Goal: Navigation & Orientation: Find specific page/section

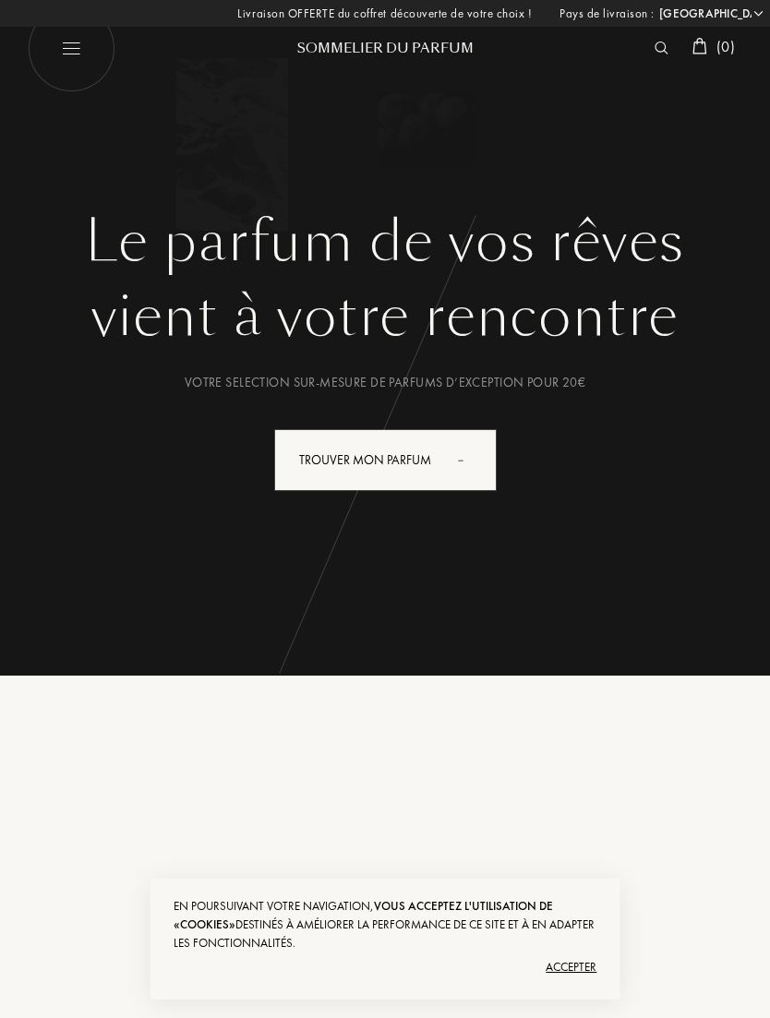
select select "FR"
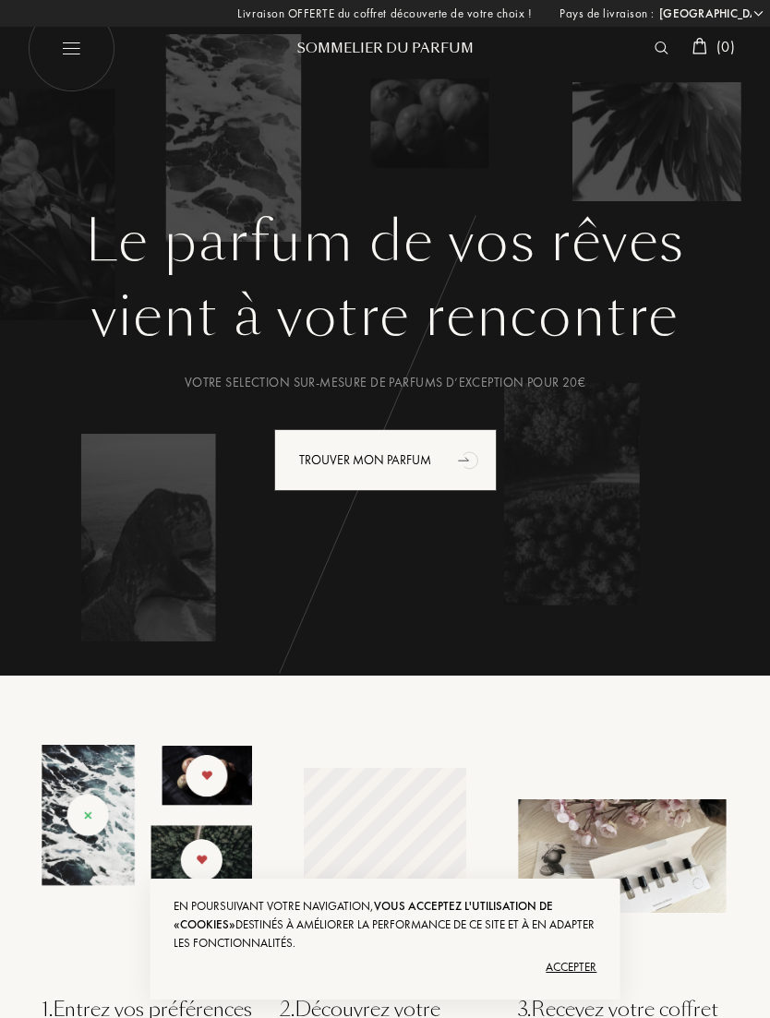
click at [425, 54] on div "Sommelier du Parfum" at bounding box center [384, 48] width 221 height 19
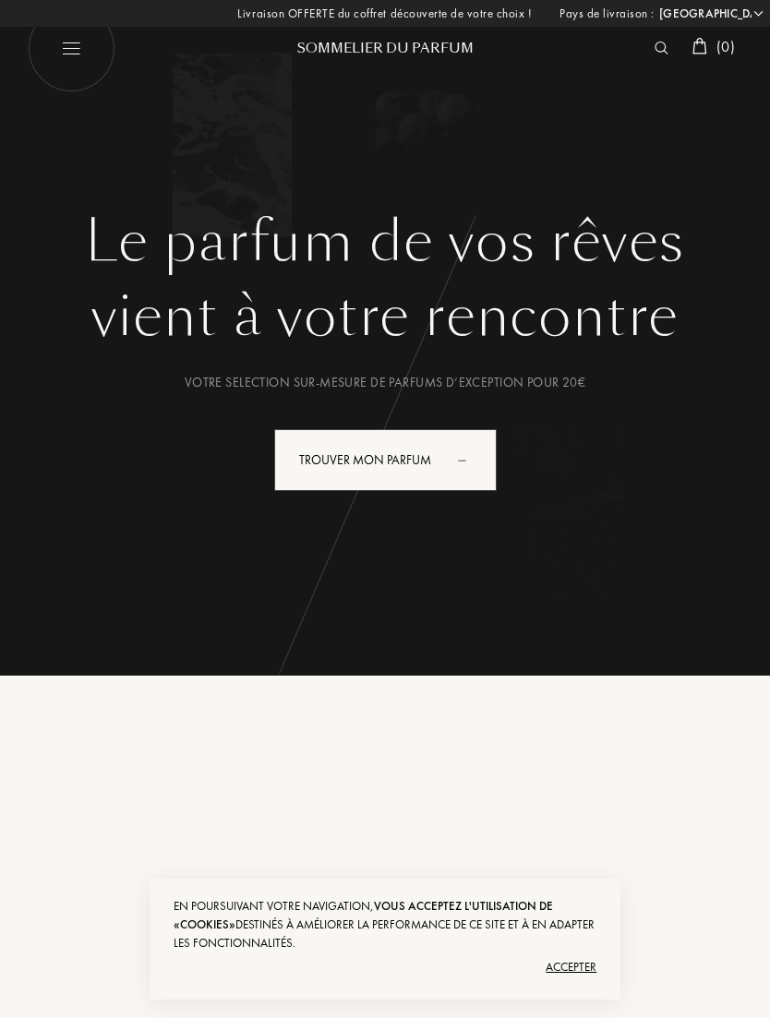
select select "FR"
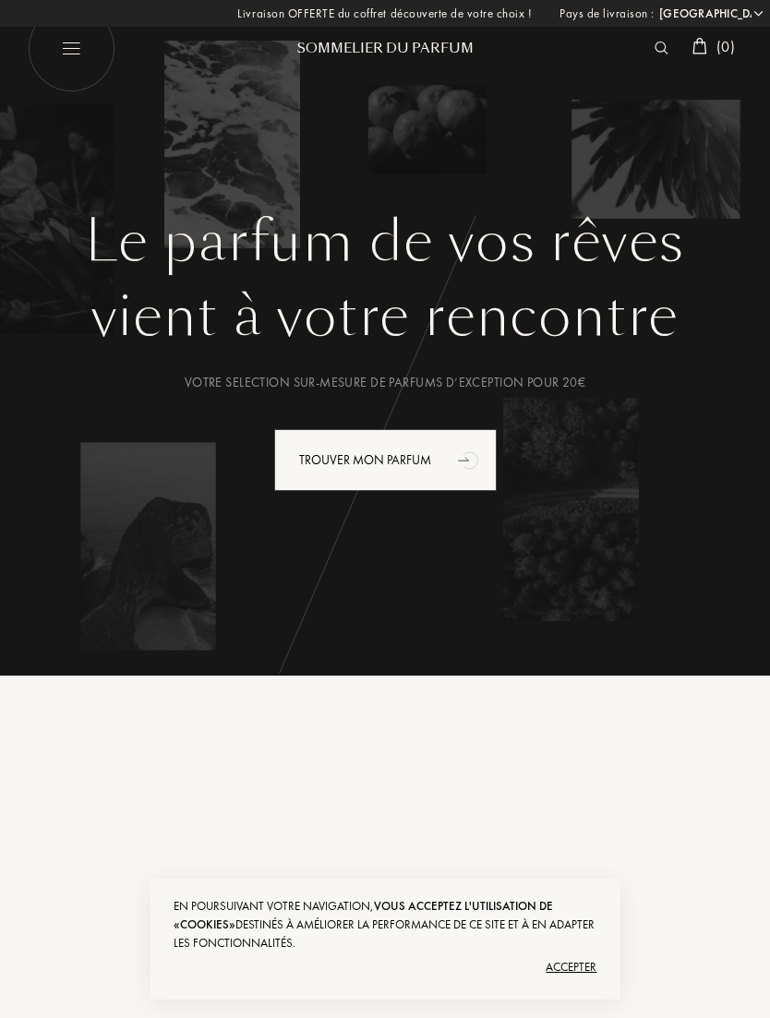
click at [77, 54] on img at bounding box center [72, 49] width 88 height 88
select select "FR"
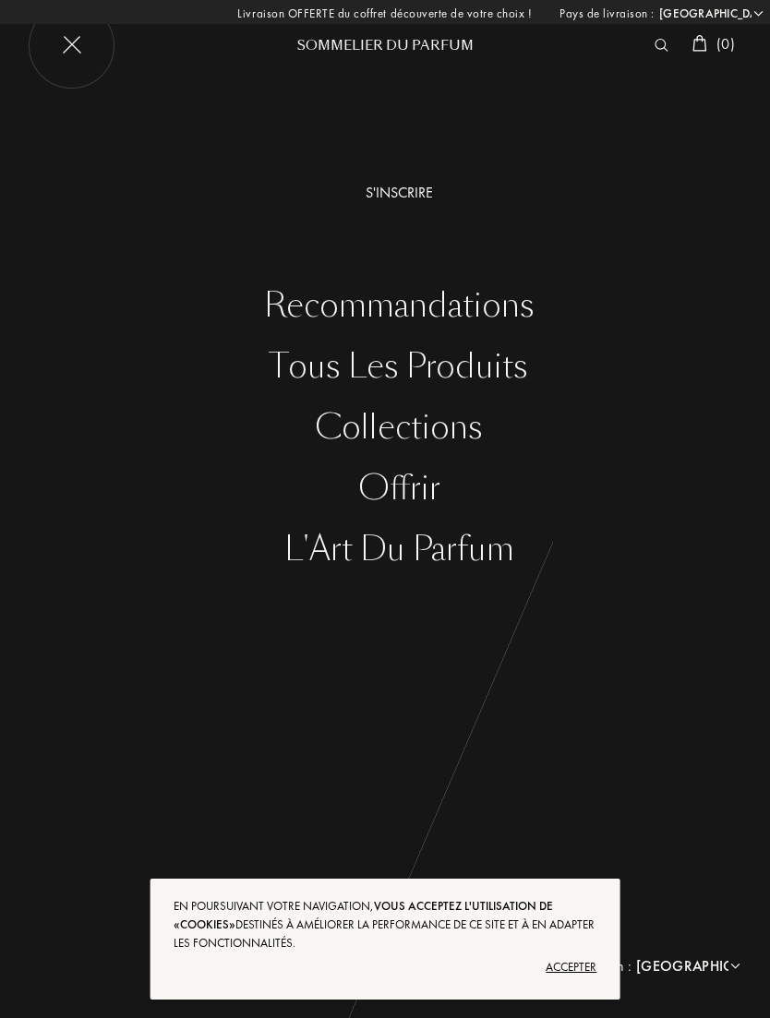
click at [488, 371] on div "Tous les produits" at bounding box center [399, 367] width 742 height 38
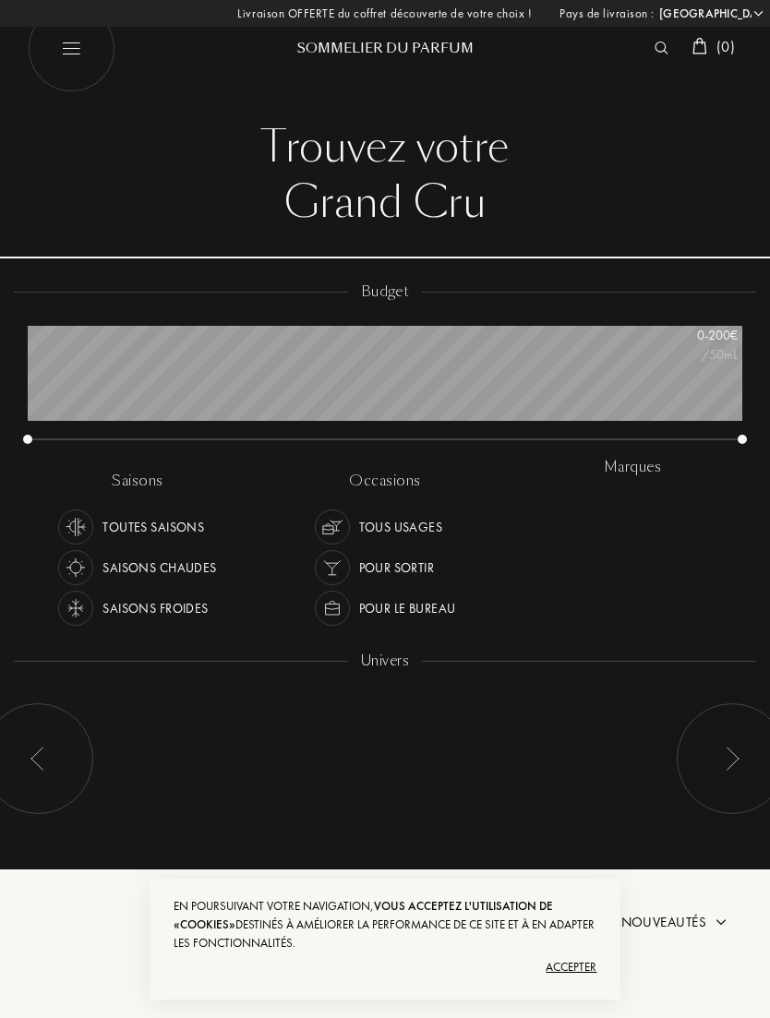
select select "FR"
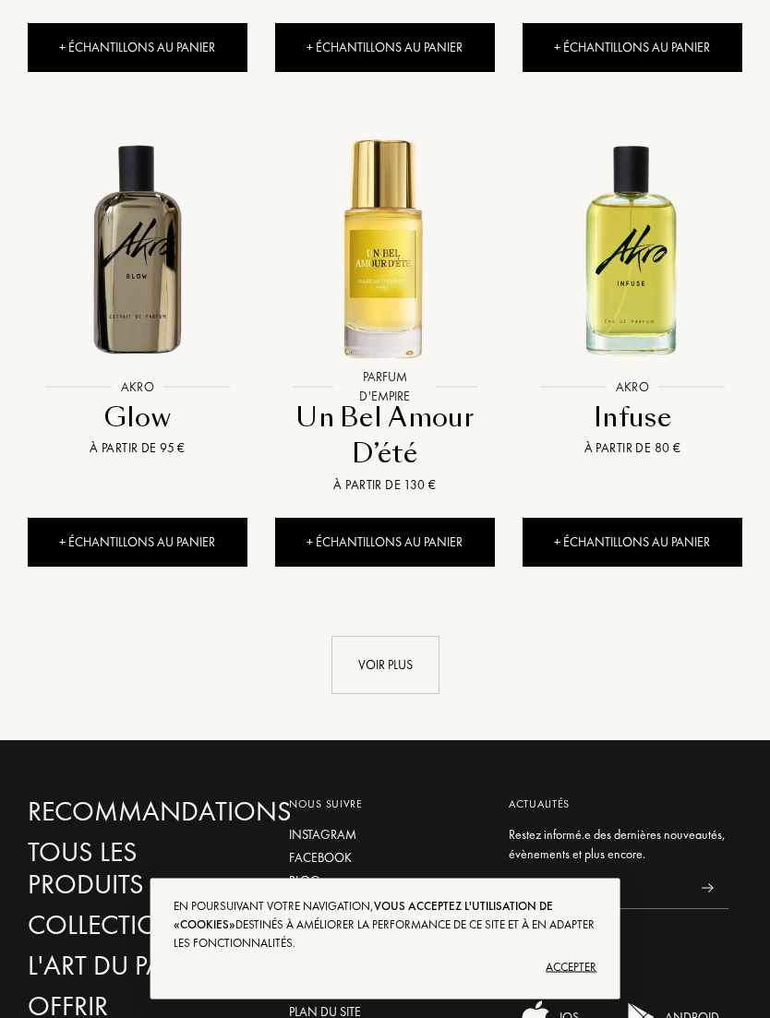
scroll to position [2381, 0]
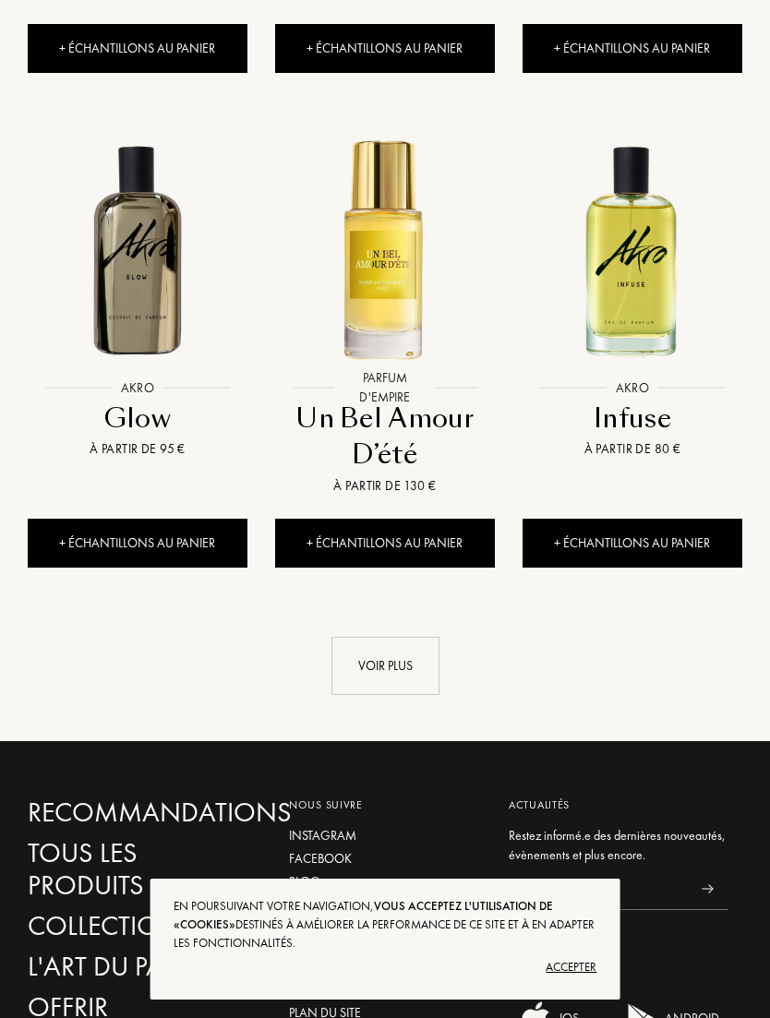
click at [402, 637] on div "Voir plus" at bounding box center [385, 666] width 108 height 58
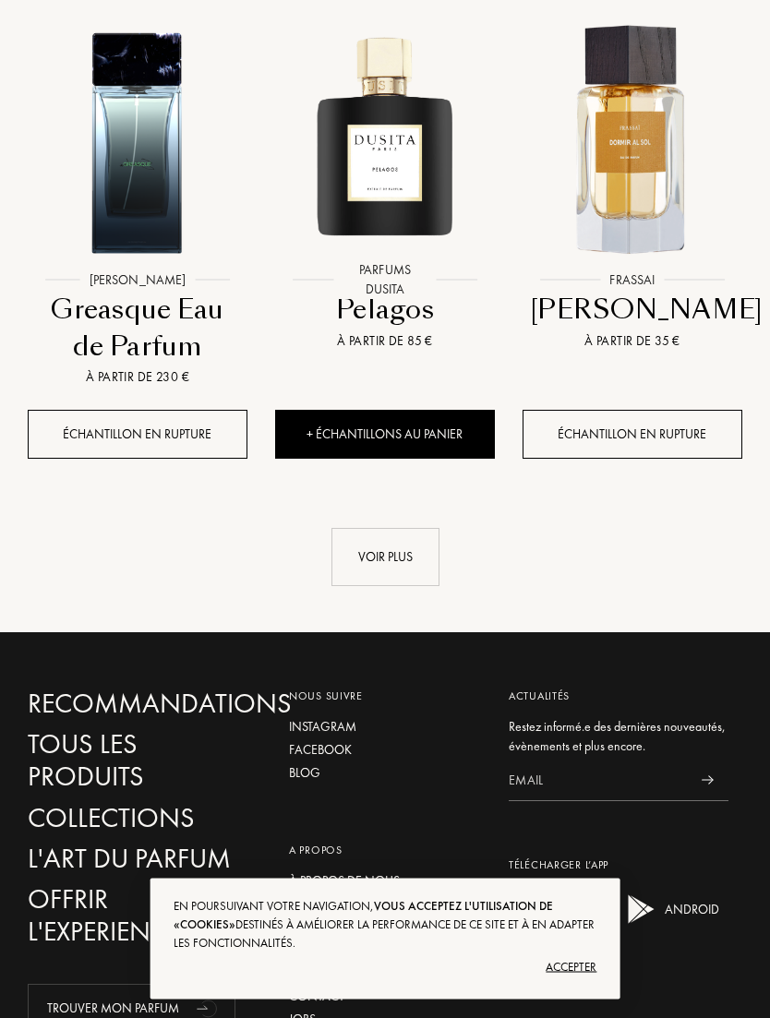
scroll to position [4467, 0]
click at [361, 528] on div "Voir plus" at bounding box center [385, 557] width 108 height 58
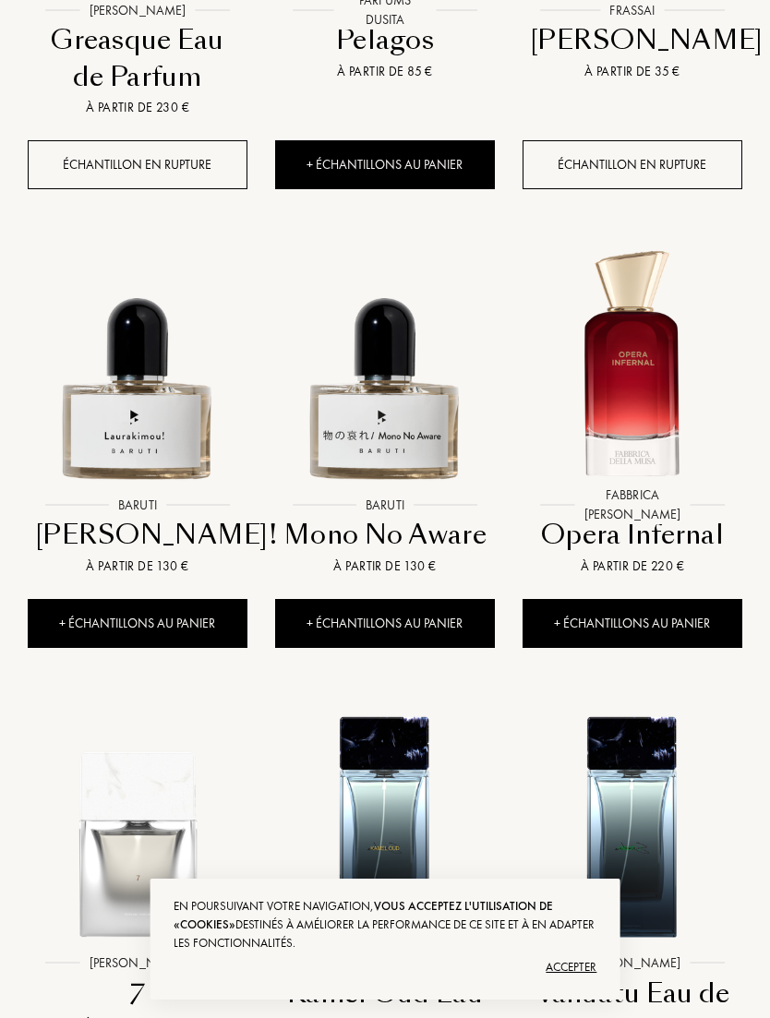
scroll to position [4757, 0]
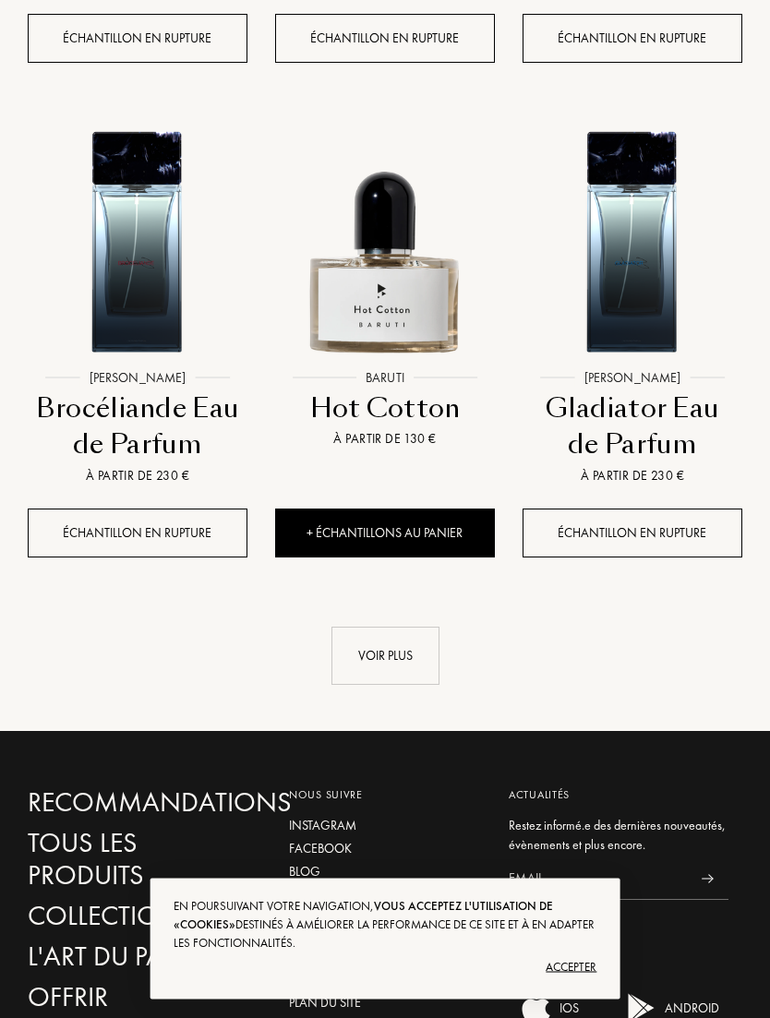
click at [354, 628] on div "Voir plus" at bounding box center [385, 657] width 108 height 58
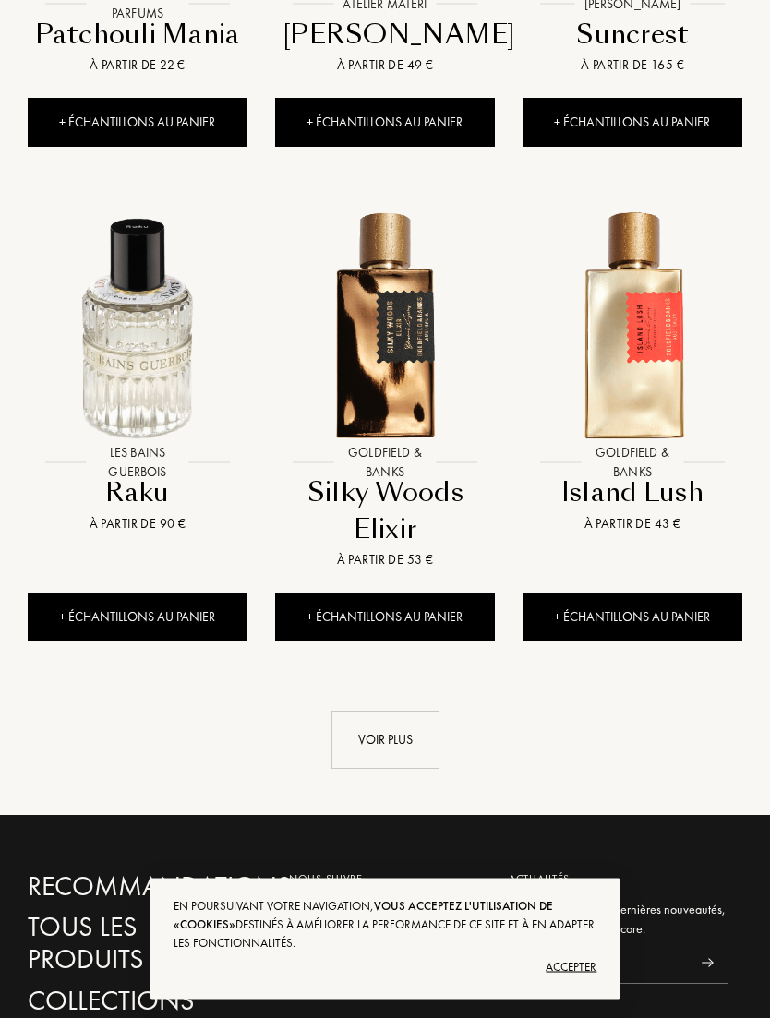
scroll to position [8132, 0]
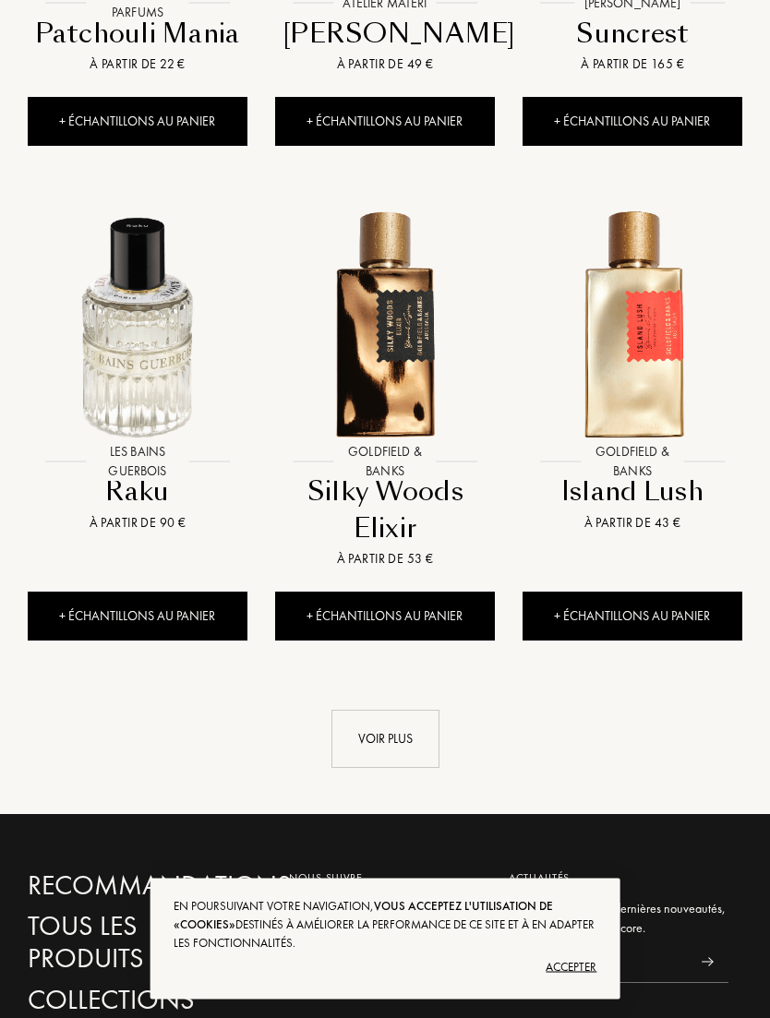
click at [350, 711] on div "Voir plus" at bounding box center [385, 740] width 108 height 58
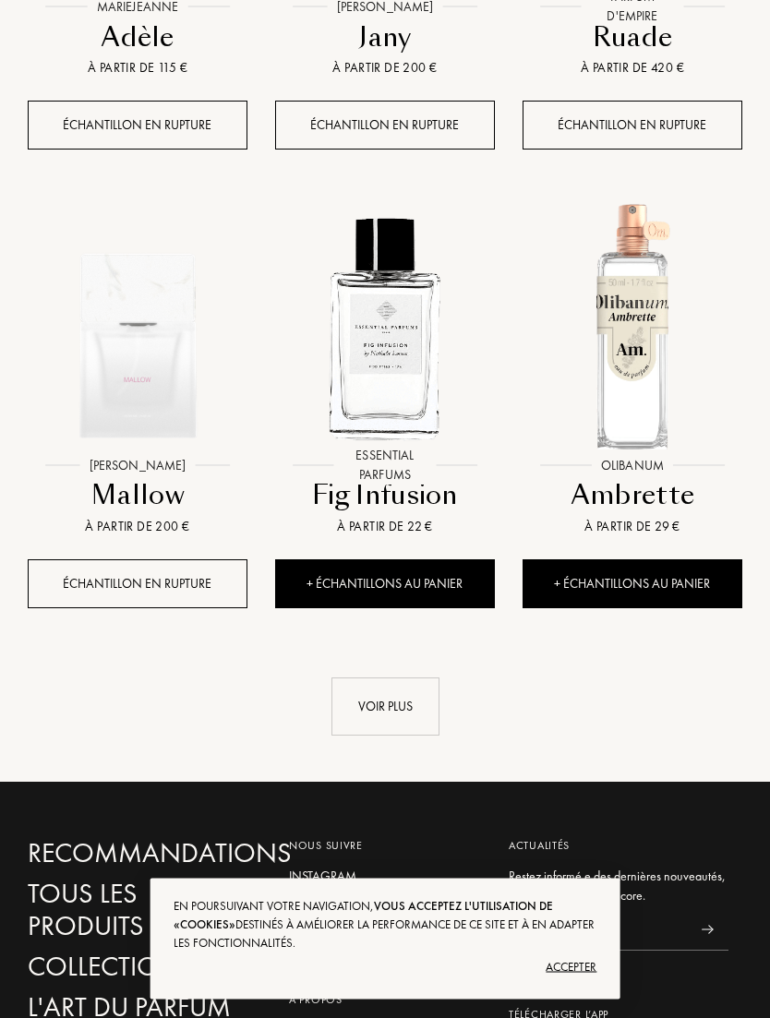
scroll to position [10047, 0]
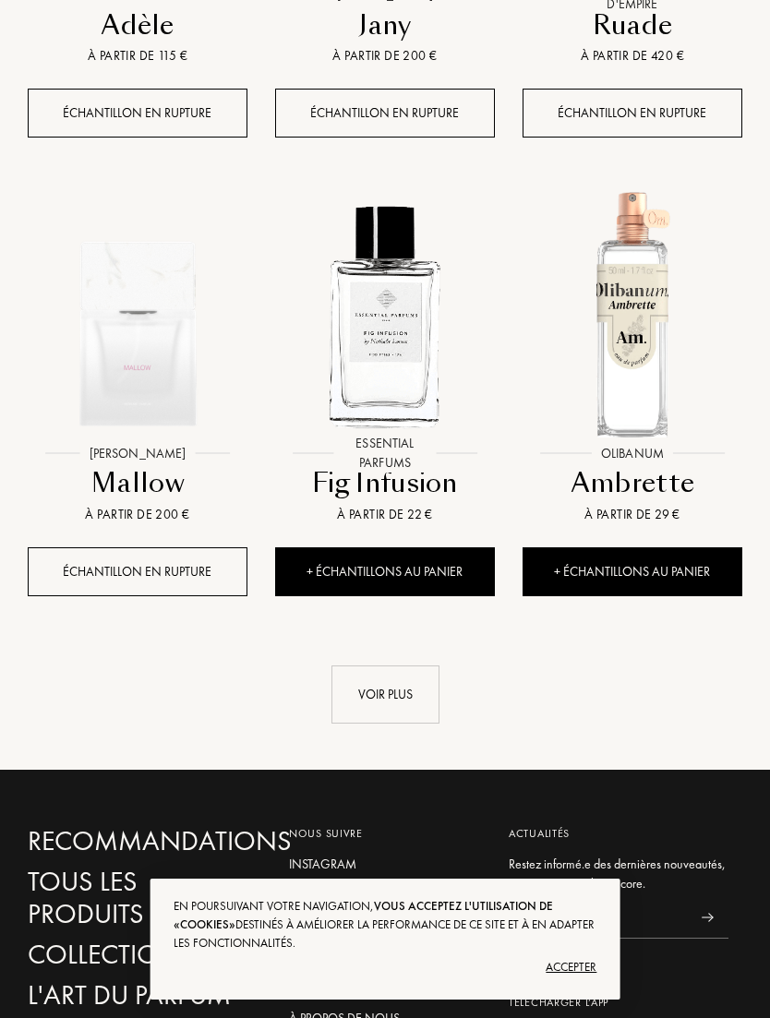
click at [363, 665] on div "Voir plus" at bounding box center [385, 694] width 108 height 58
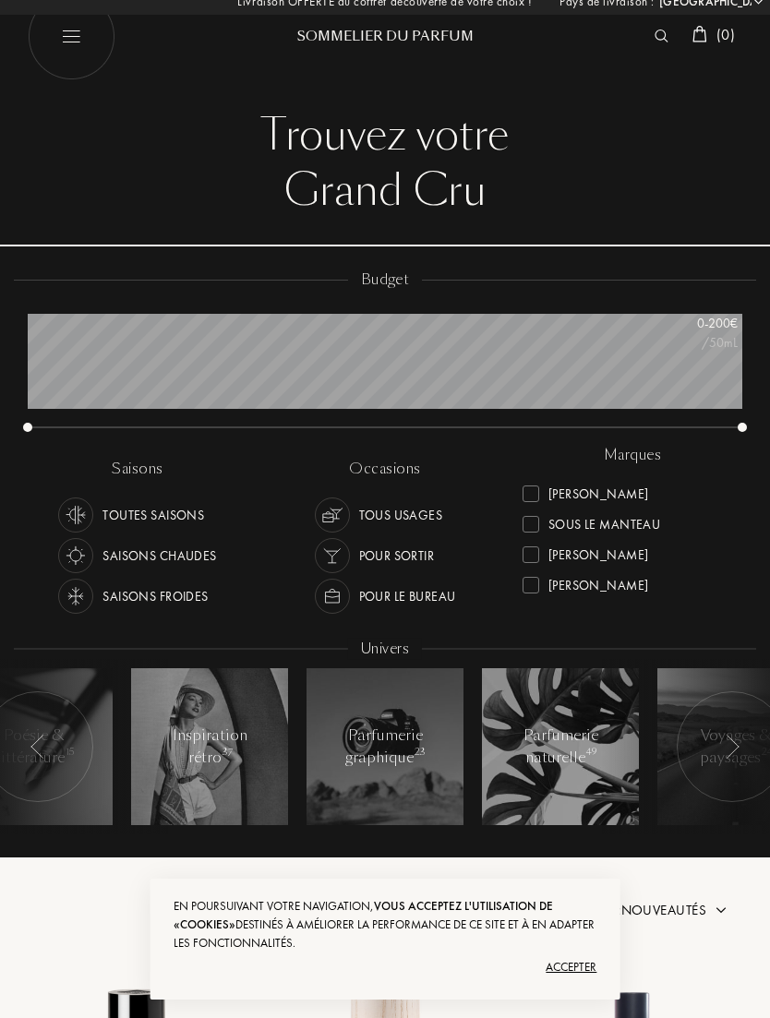
scroll to position [0, 0]
